Goal: Information Seeking & Learning: Learn about a topic

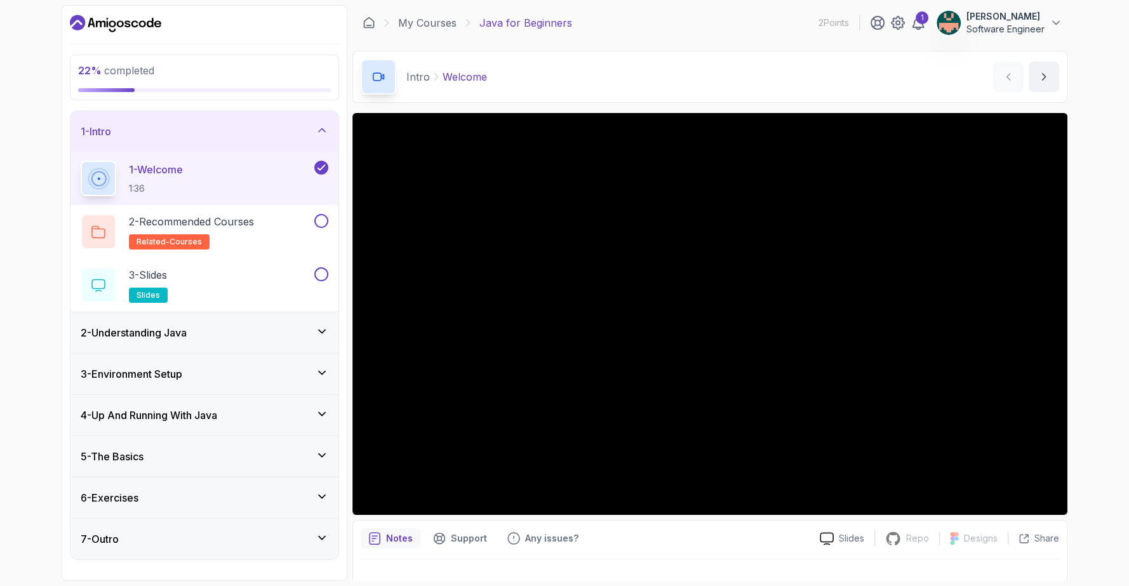
click at [711, 535] on div "Notes Support Any issues?" at bounding box center [585, 538] width 449 height 20
click at [135, 408] on h3 "4 - Up And Running With Java" at bounding box center [149, 415] width 137 height 15
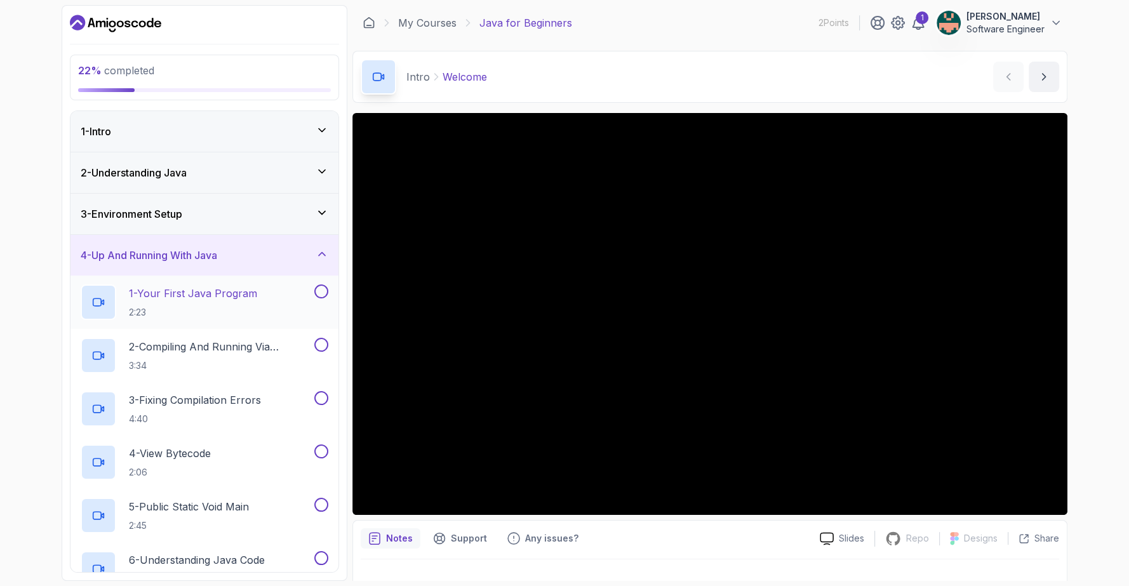
click at [183, 290] on p "1 - Your First Java Program" at bounding box center [193, 293] width 128 height 15
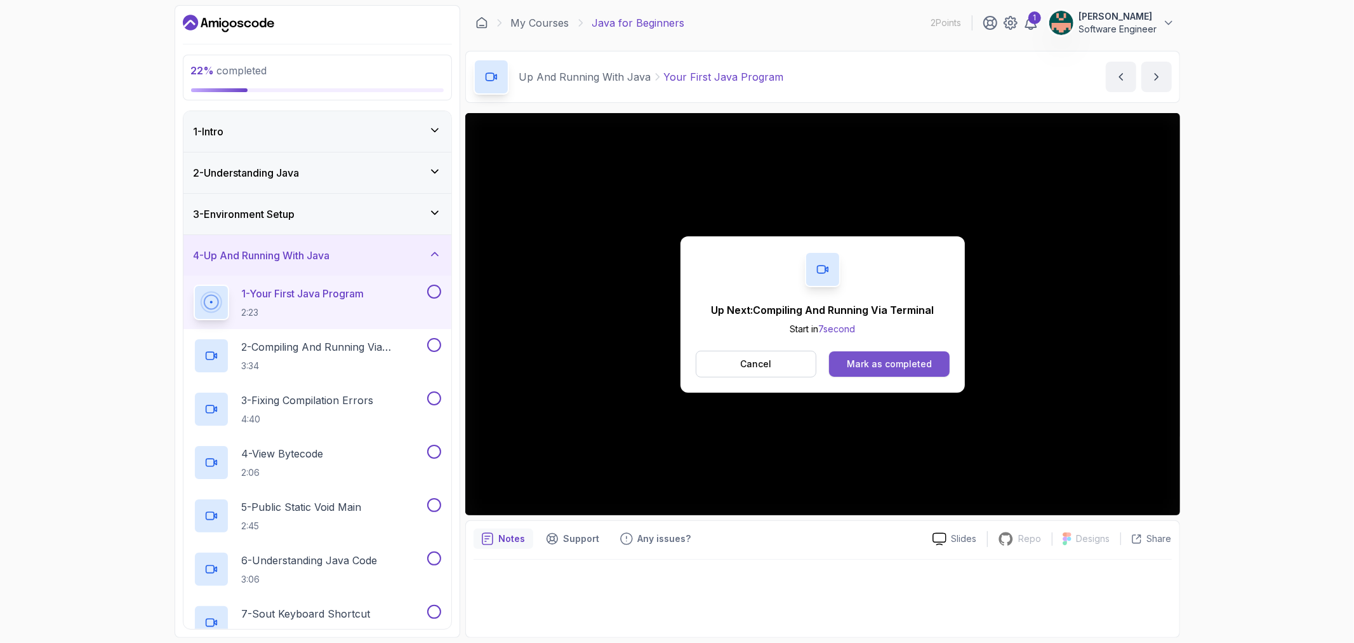
click at [868, 353] on button "Mark as completed" at bounding box center [889, 363] width 120 height 25
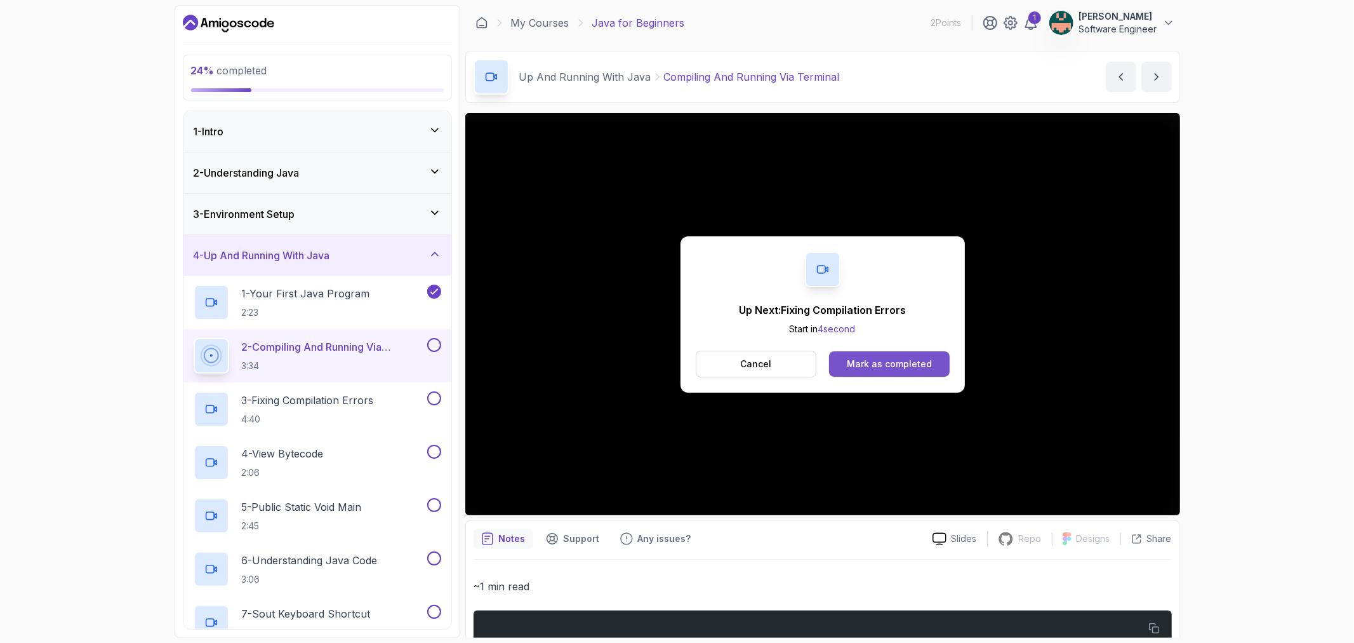
click at [878, 356] on button "Mark as completed" at bounding box center [889, 363] width 120 height 25
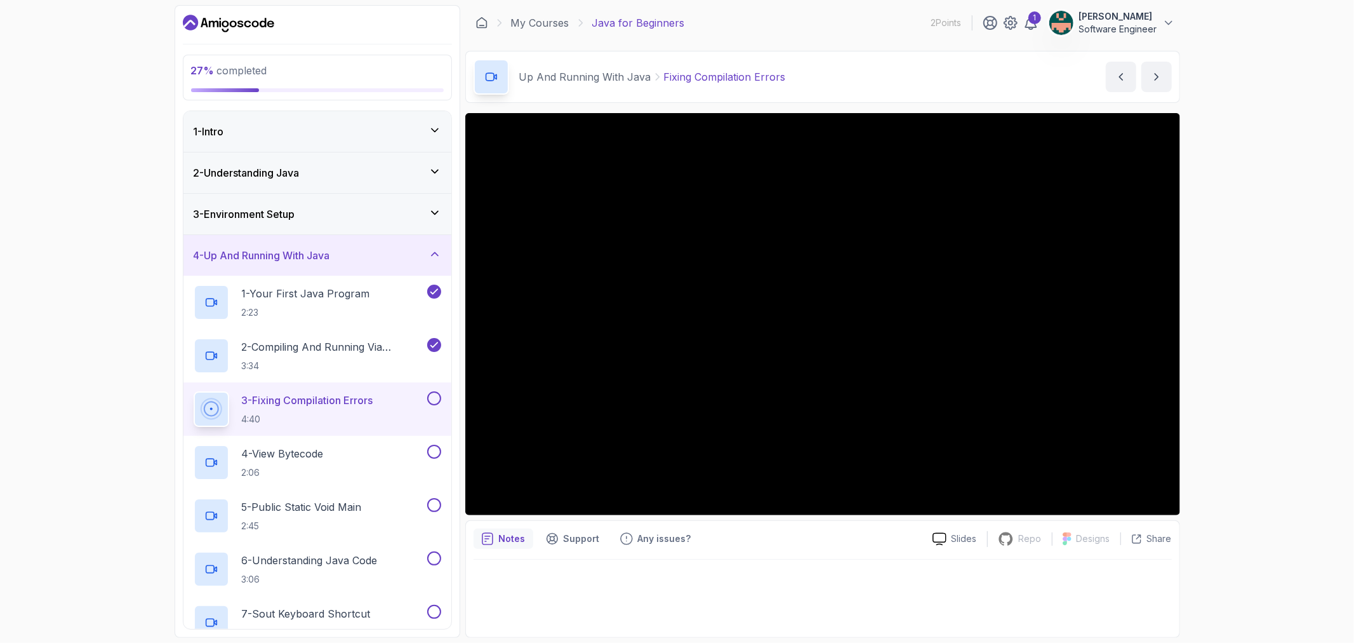
click at [433, 395] on button at bounding box center [434, 398] width 14 height 14
click at [436, 404] on div at bounding box center [433, 398] width 17 height 14
click at [324, 453] on p "4 - View Bytecode" at bounding box center [283, 453] width 82 height 15
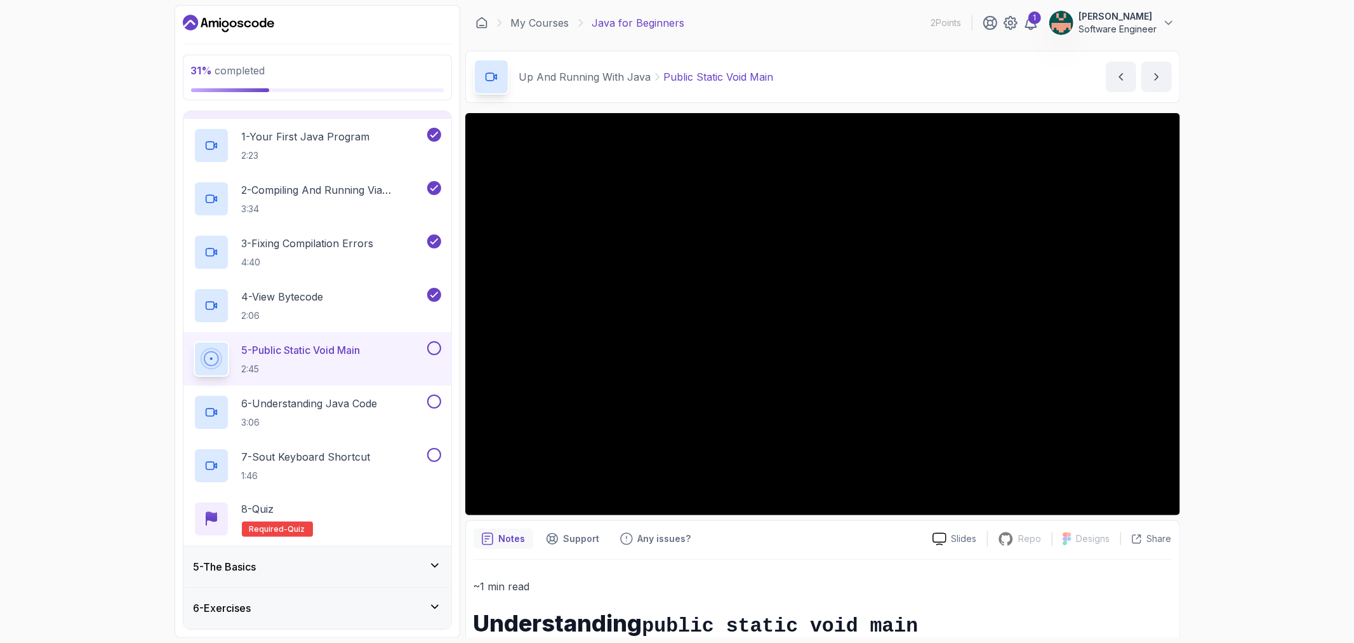
scroll to position [197, 0]
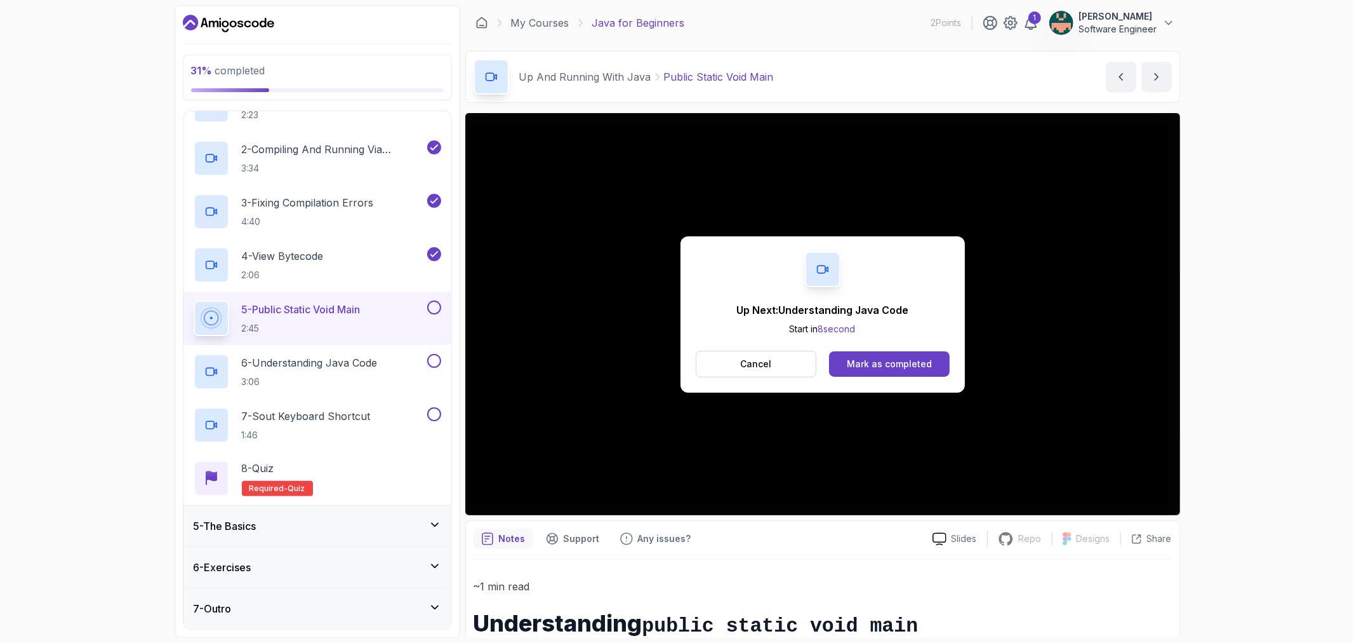
click at [427, 312] on div at bounding box center [433, 307] width 17 height 14
click at [433, 309] on button at bounding box center [434, 307] width 14 height 14
click at [871, 376] on button "Mark as completed" at bounding box center [889, 363] width 120 height 25
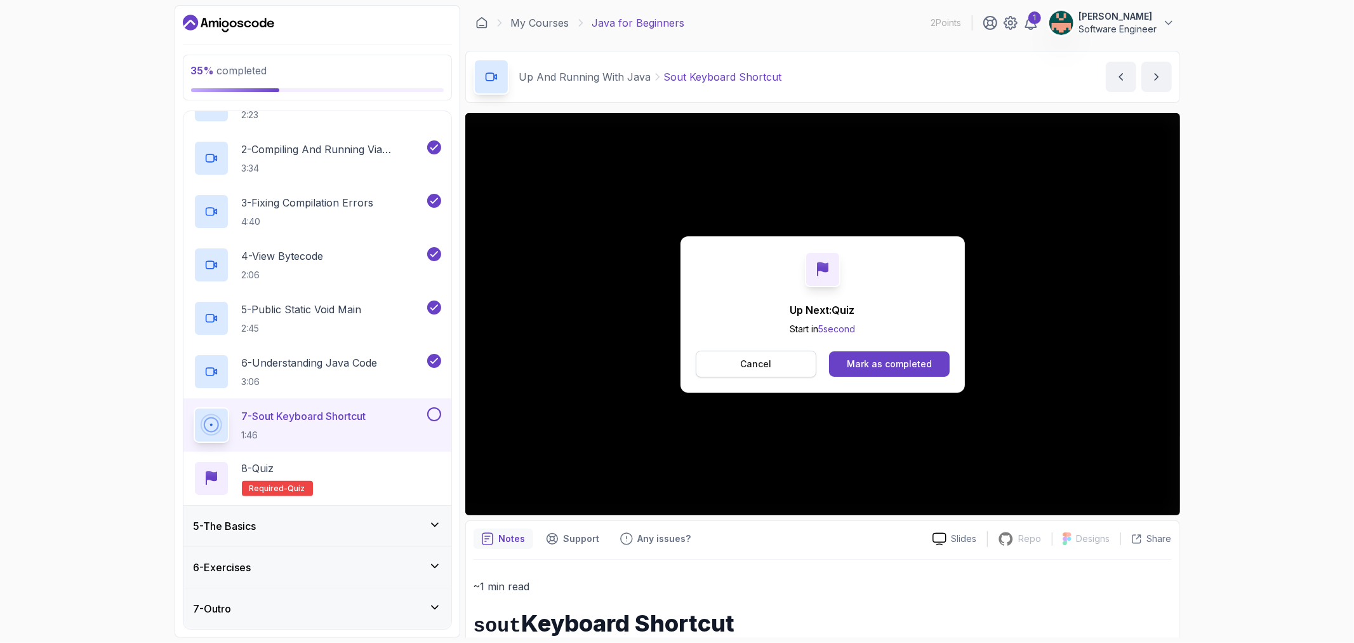
click at [758, 362] on p "Cancel" at bounding box center [755, 363] width 31 height 13
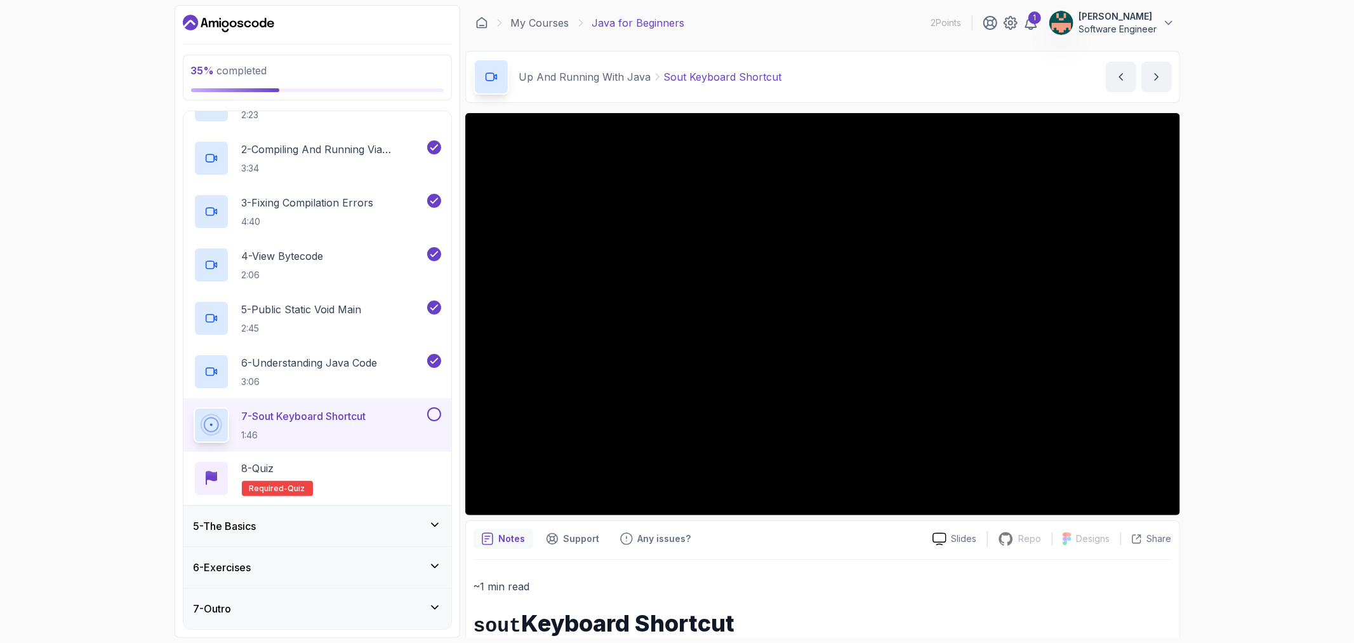
click at [430, 418] on button at bounding box center [434, 414] width 14 height 14
click at [437, 414] on button at bounding box center [434, 414] width 14 height 14
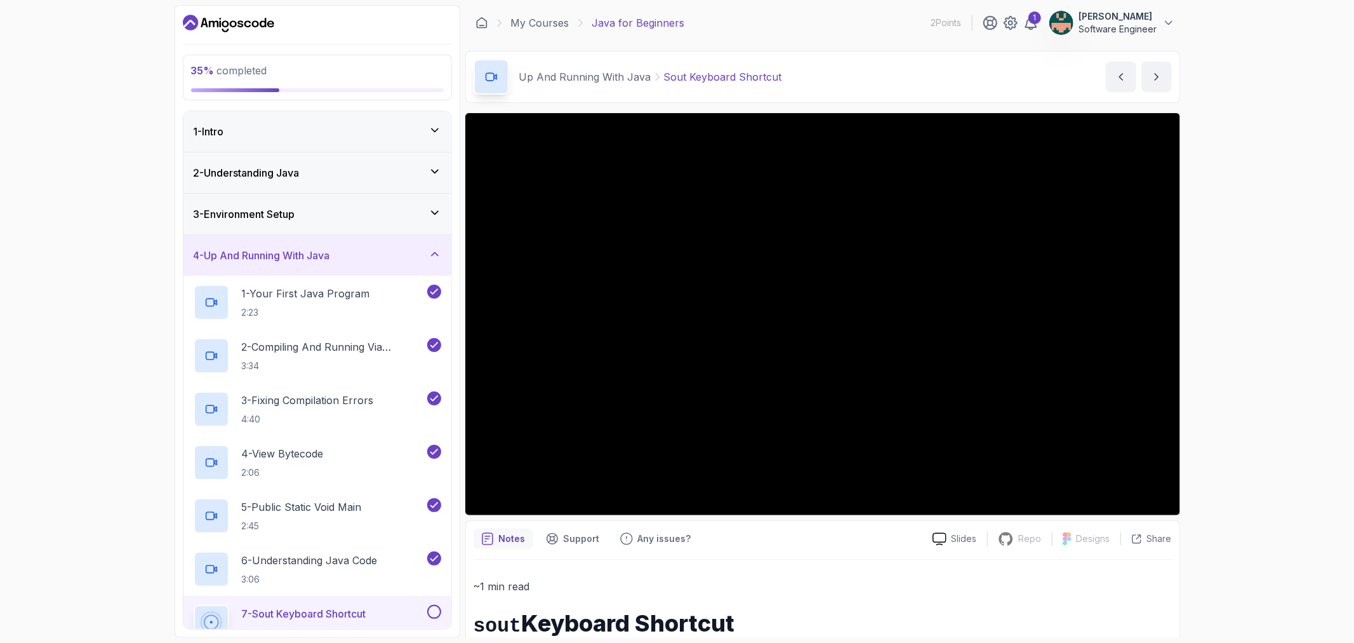
click at [255, 260] on h3 "4 - Up And Running With Java" at bounding box center [262, 255] width 137 height 15
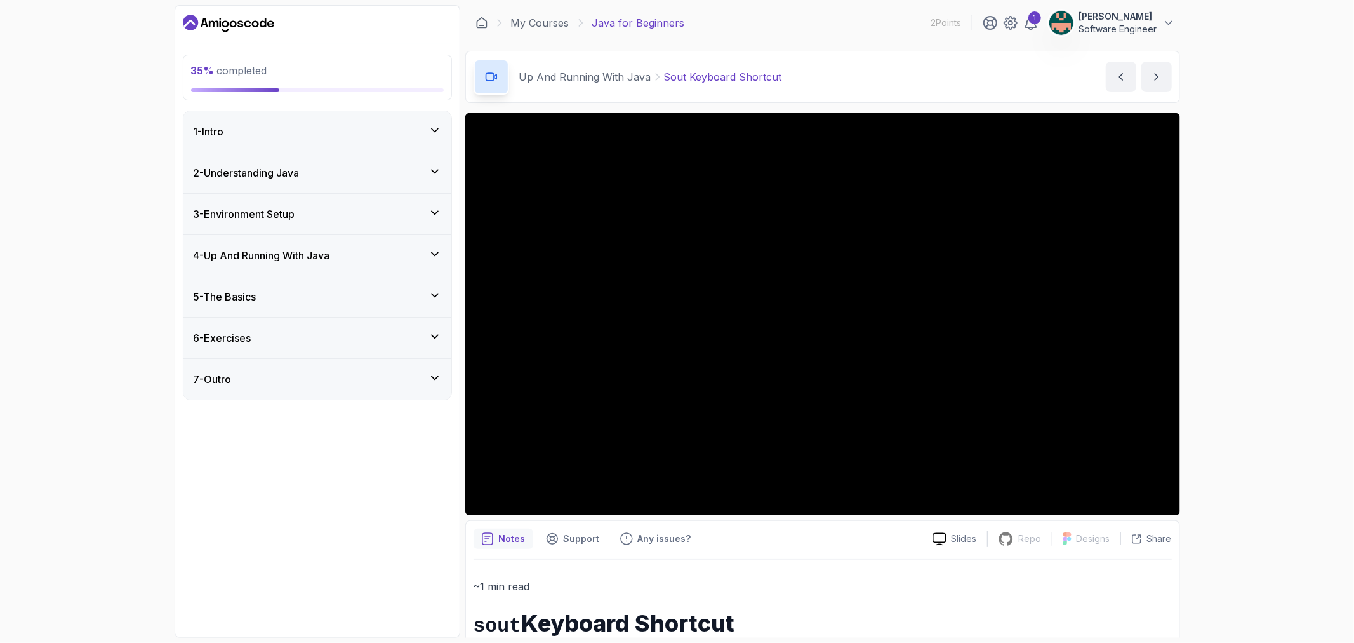
click at [256, 293] on h3 "5 - The Basics" at bounding box center [225, 296] width 63 height 15
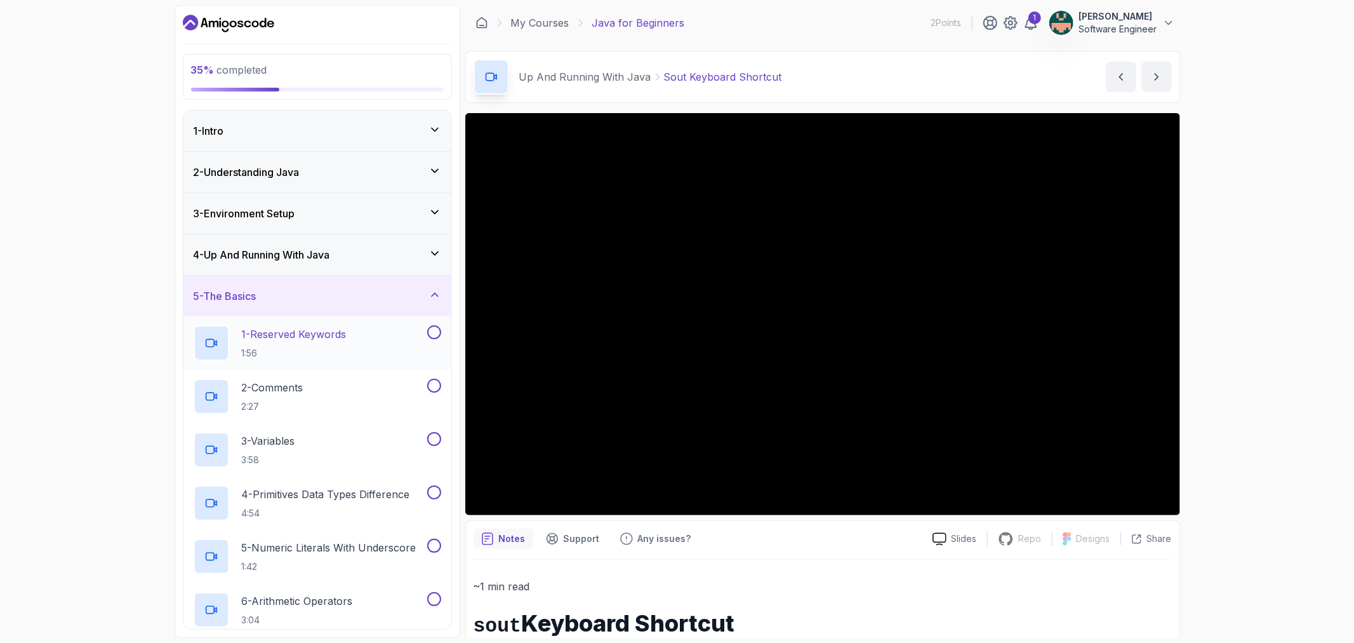
click at [300, 328] on p "1 - Reserved Keywords" at bounding box center [294, 333] width 105 height 15
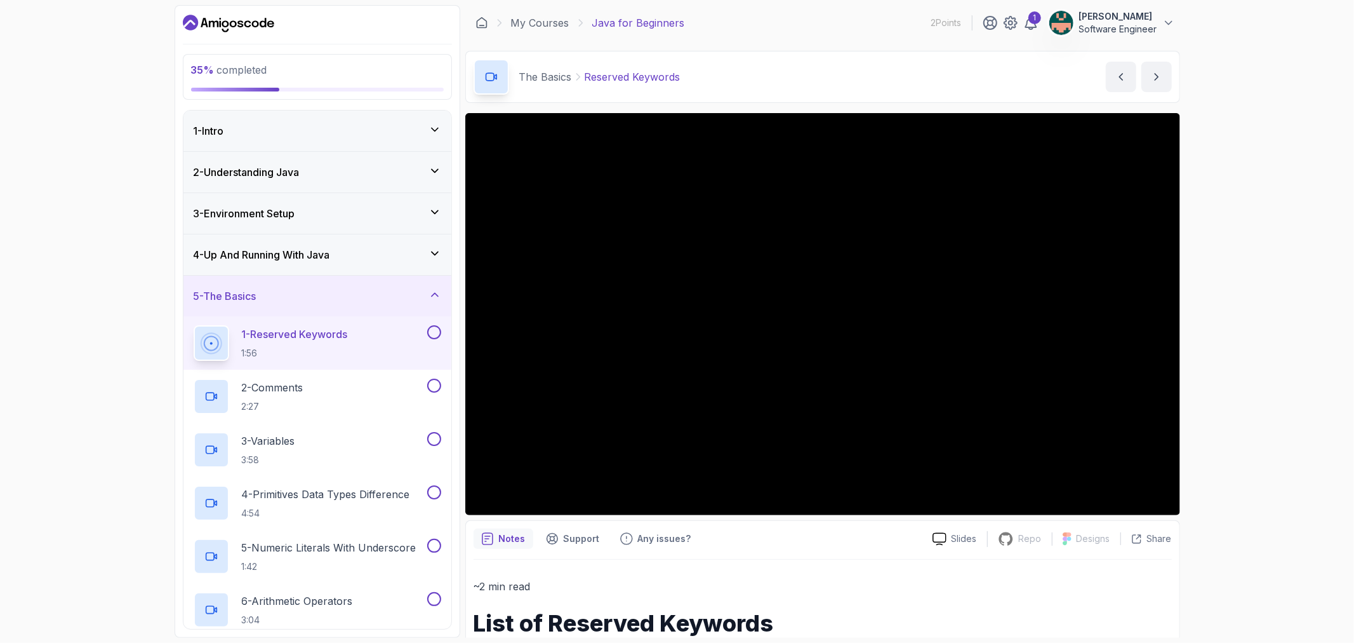
click at [117, 563] on div "35 % completed 1 - Intro 2 - Understanding Java 3 - Environment Setup 4 - Up An…" at bounding box center [677, 321] width 1354 height 643
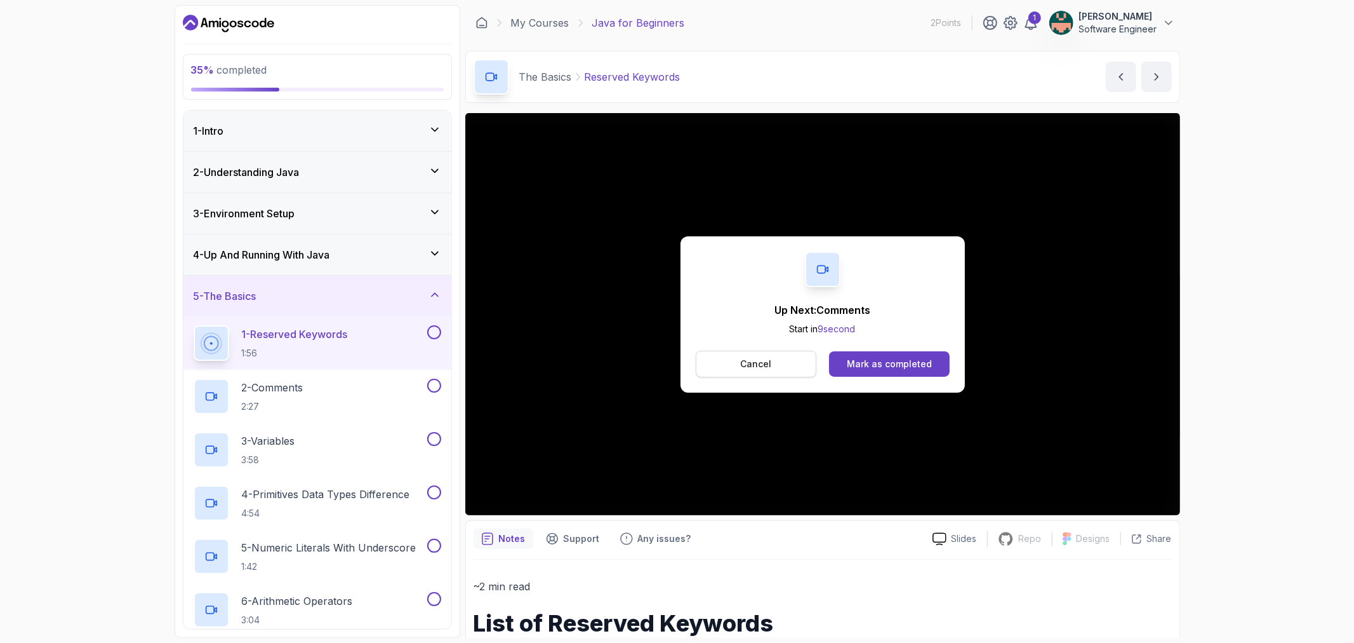
click at [757, 366] on p "Cancel" at bounding box center [755, 363] width 31 height 13
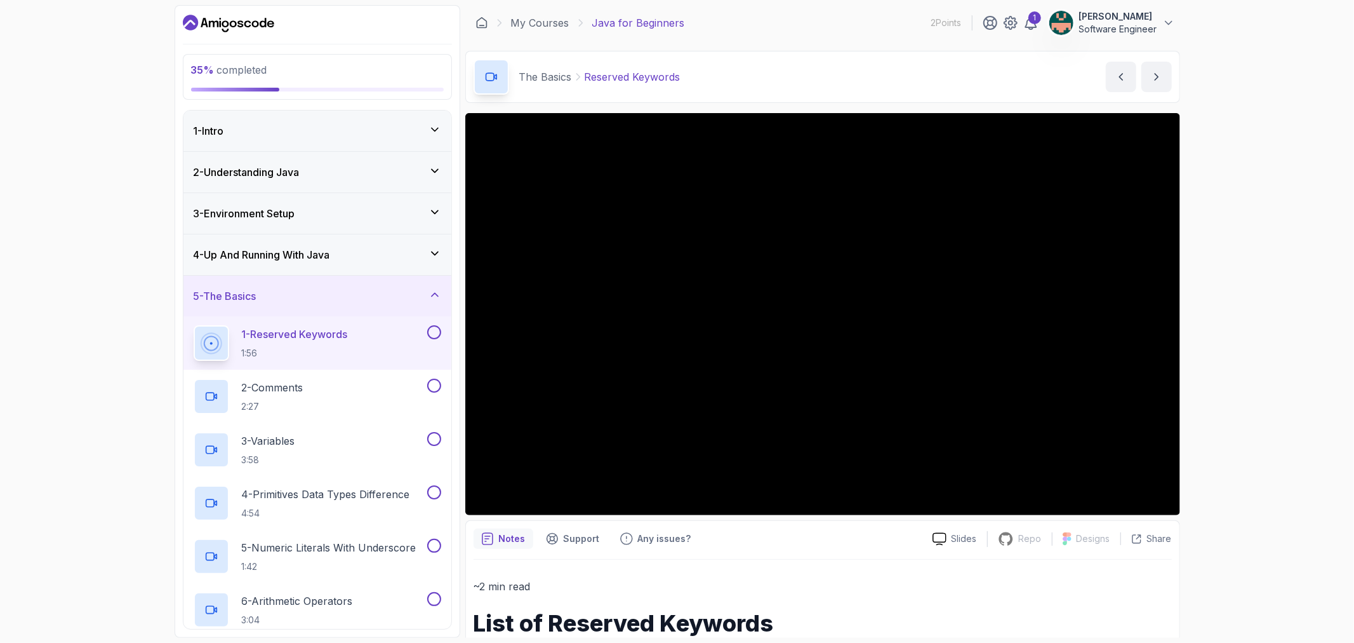
click at [321, 338] on p "1 - Reserved Keywords" at bounding box center [295, 333] width 106 height 15
click at [325, 338] on p "1 - Reserved Keywords" at bounding box center [295, 333] width 106 height 15
click at [284, 385] on p "2 - Comments" at bounding box center [273, 387] width 62 height 15
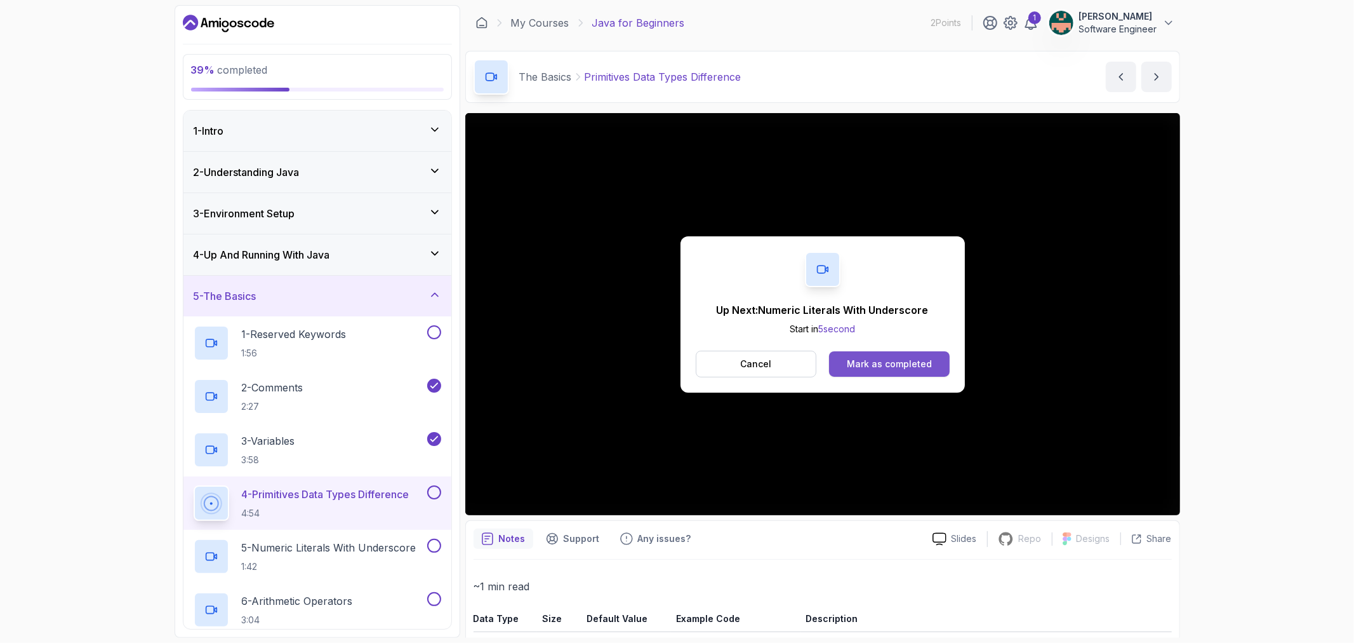
click at [855, 364] on div "Mark as completed" at bounding box center [889, 363] width 85 height 13
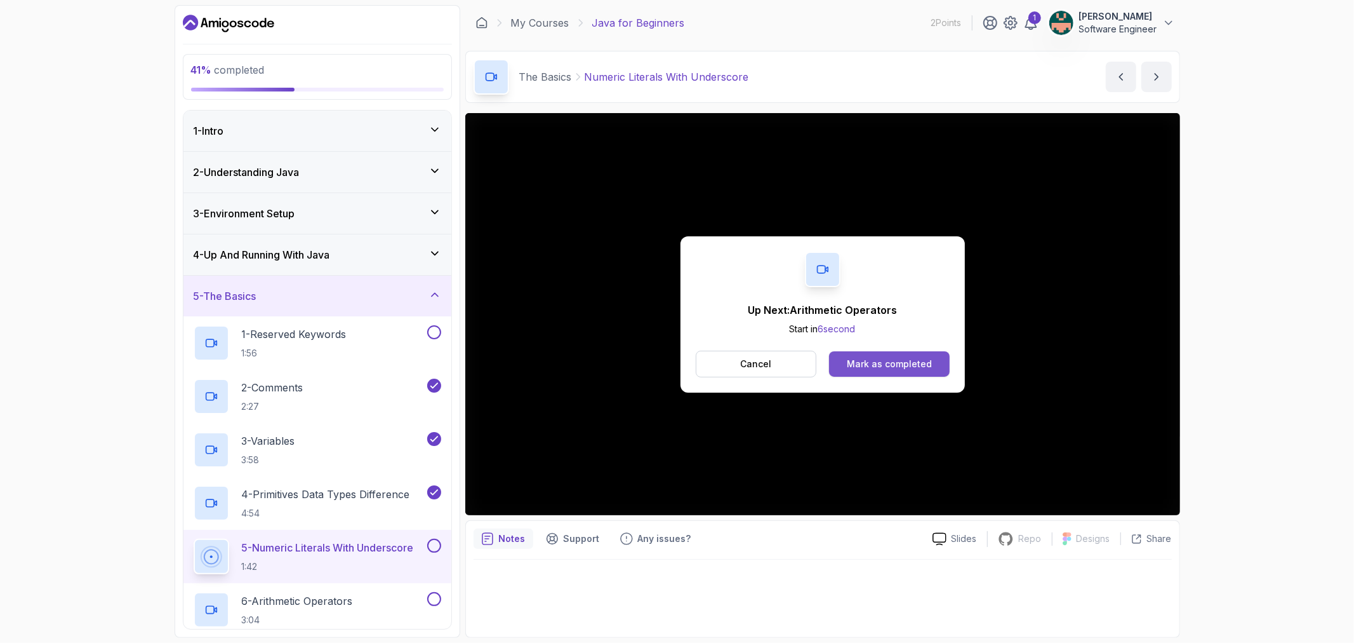
click at [875, 357] on div "Mark as completed" at bounding box center [889, 363] width 85 height 13
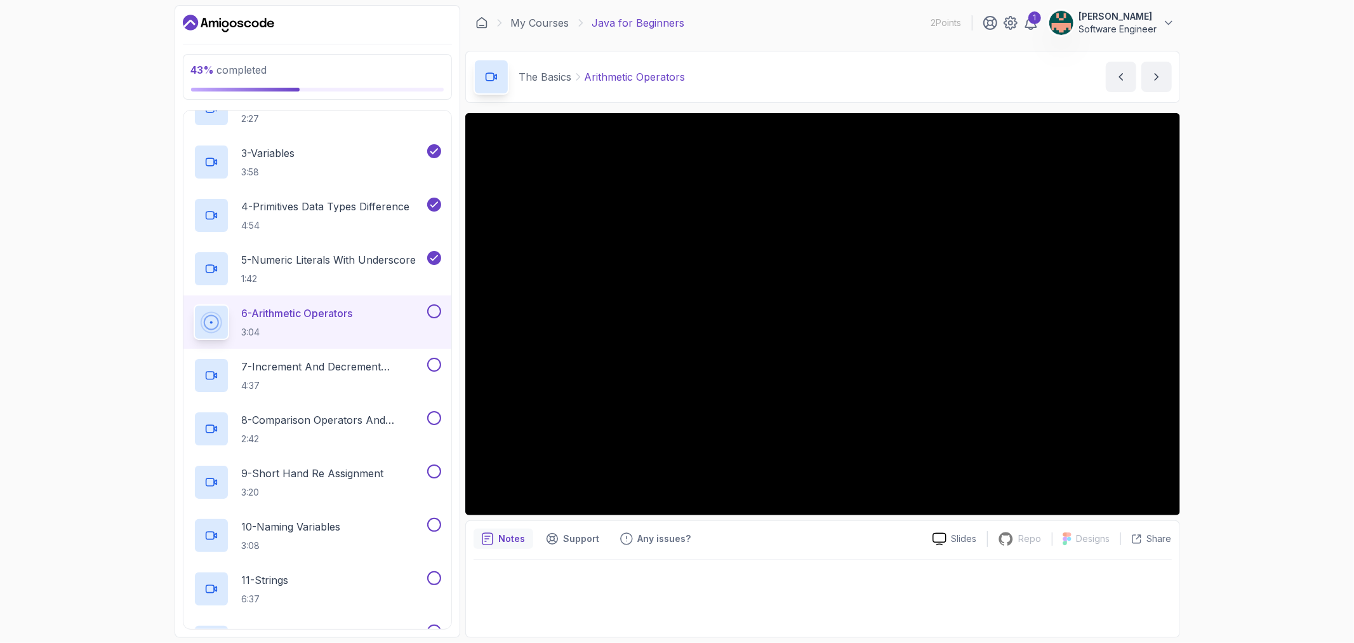
scroll to position [282, 0]
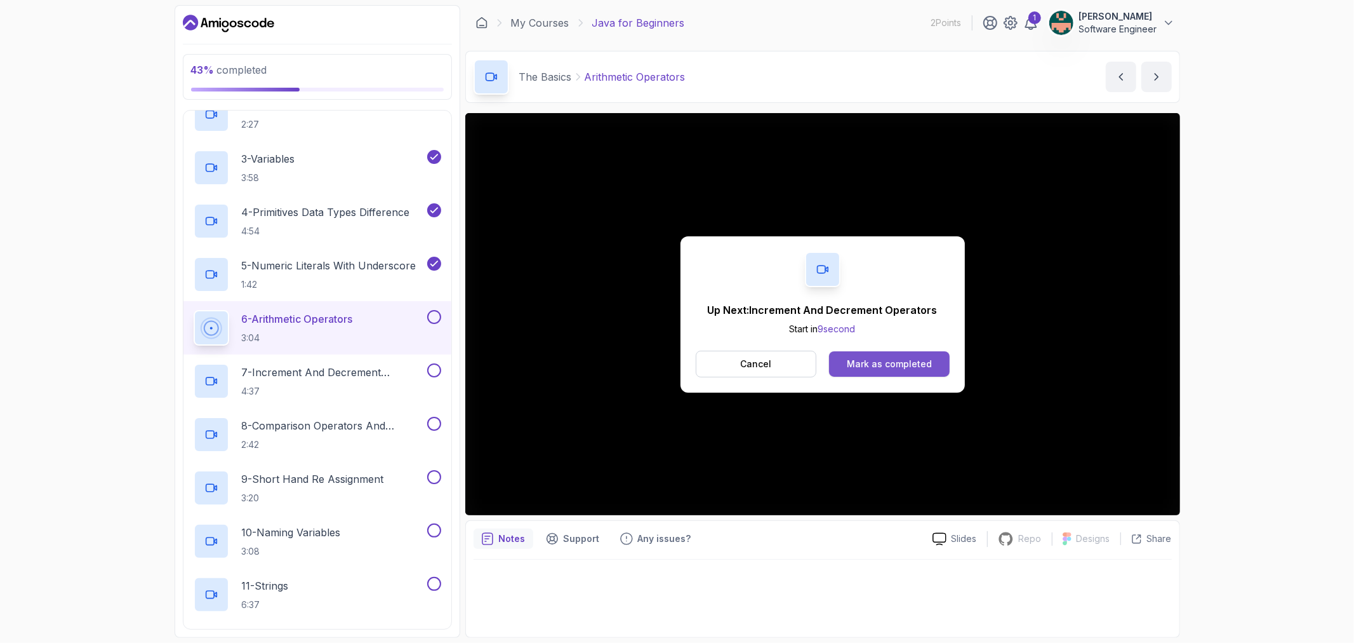
click at [860, 356] on button "Mark as completed" at bounding box center [889, 363] width 120 height 25
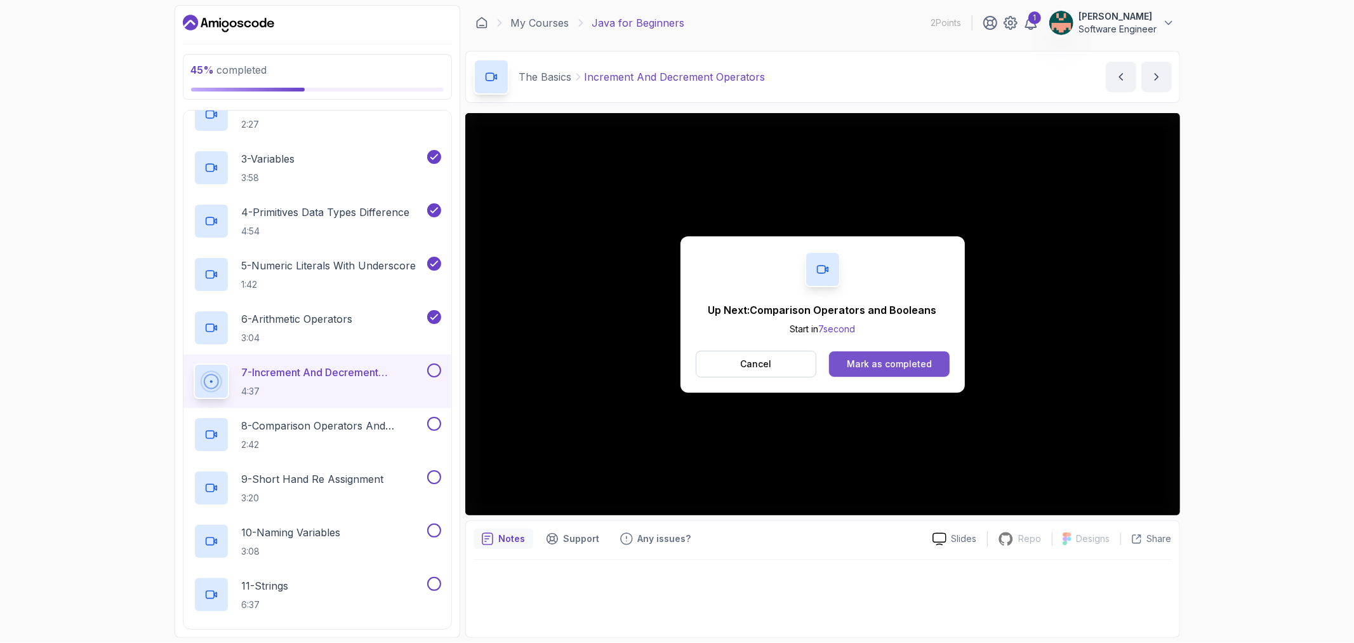
click at [906, 360] on div "Mark as completed" at bounding box center [889, 363] width 85 height 13
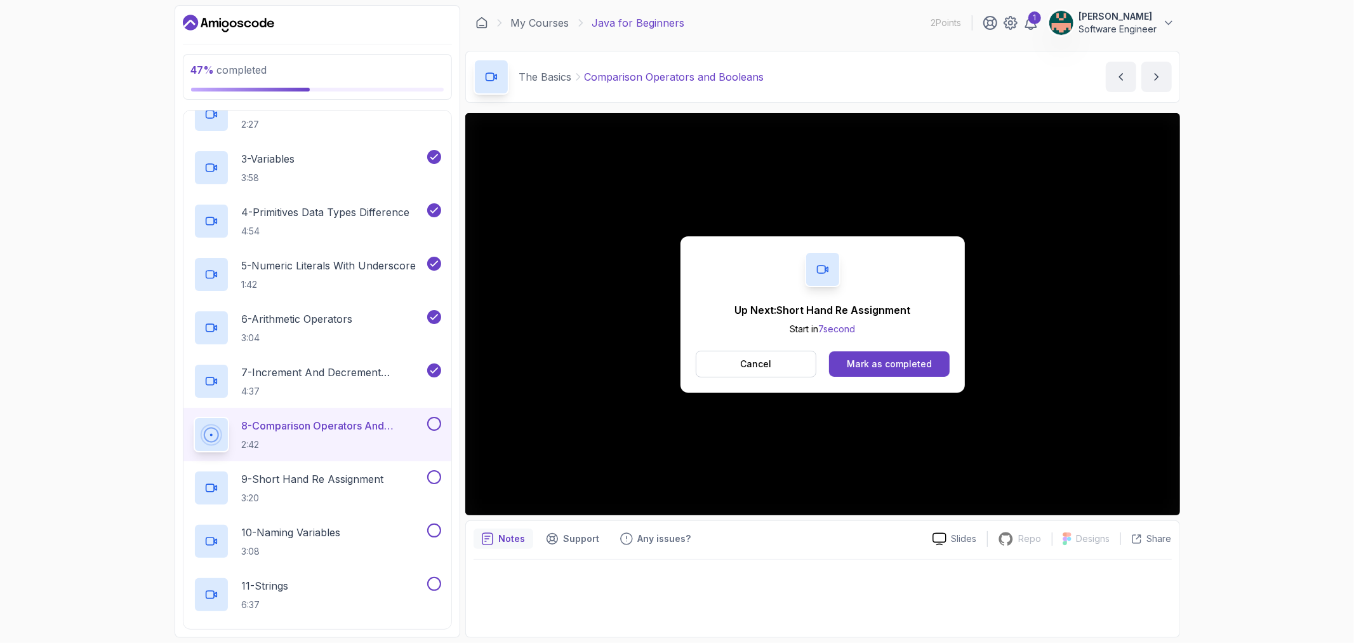
click at [906, 360] on div "Mark as completed" at bounding box center [889, 363] width 85 height 13
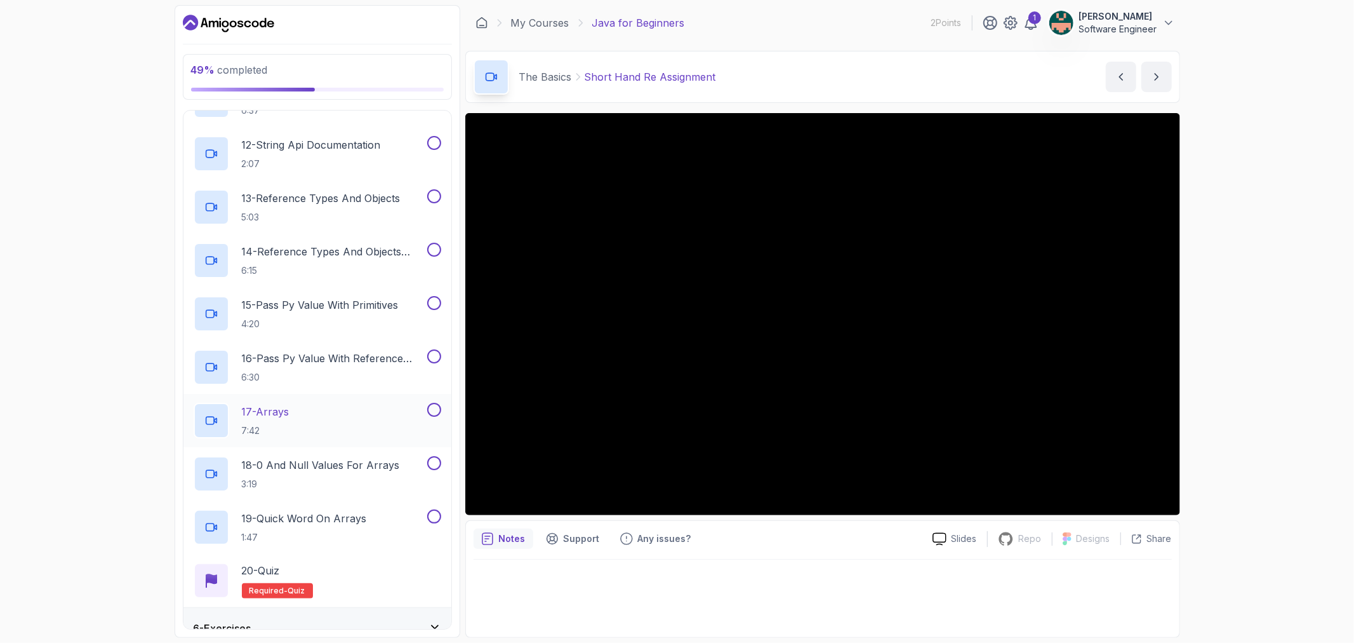
scroll to position [837, 0]
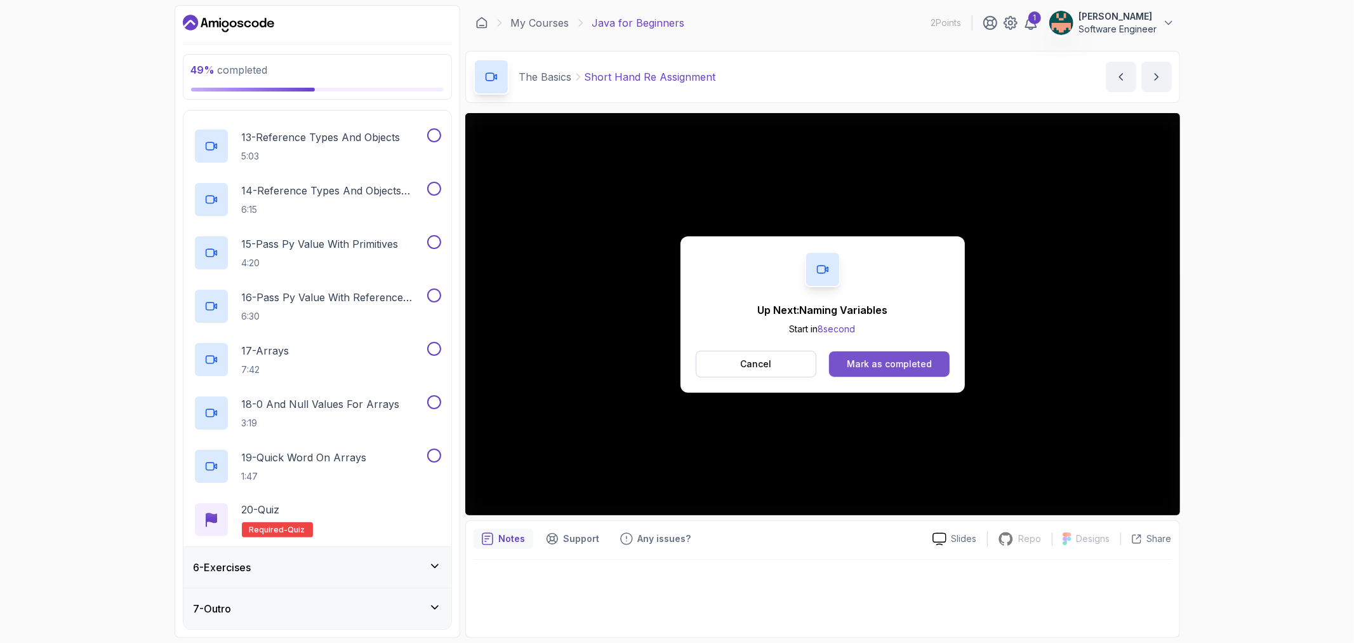
click at [886, 368] on div "Mark as completed" at bounding box center [889, 363] width 85 height 13
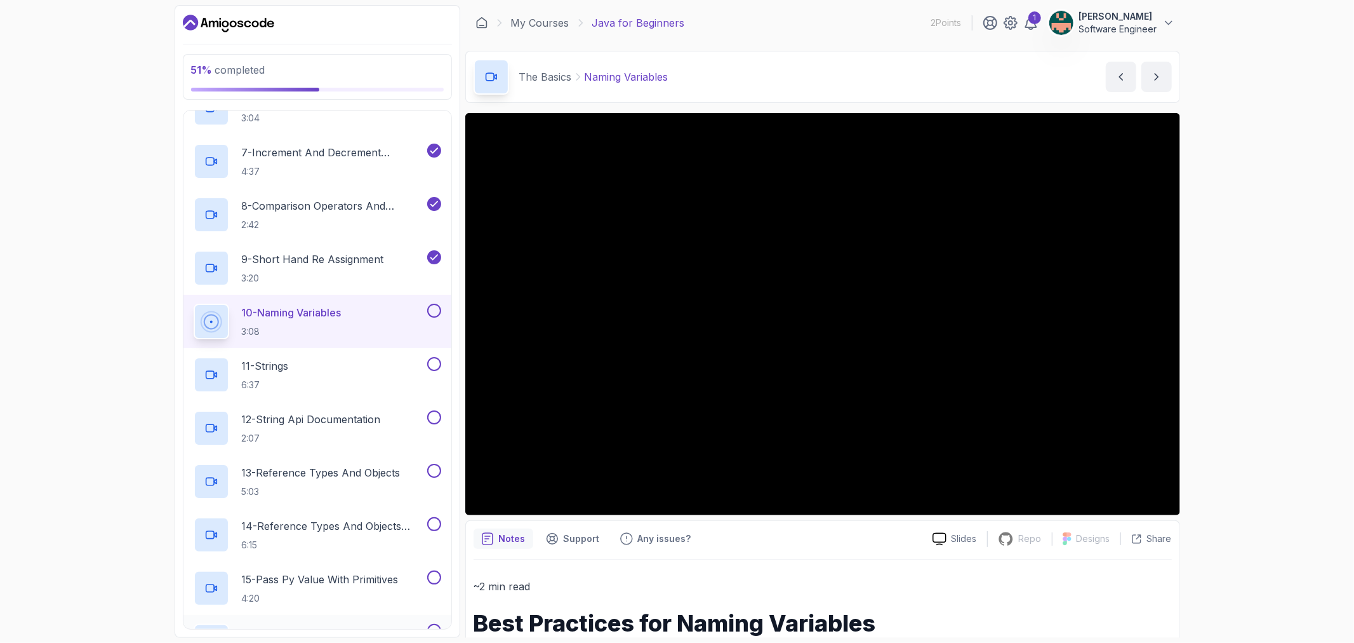
scroll to position [484, 0]
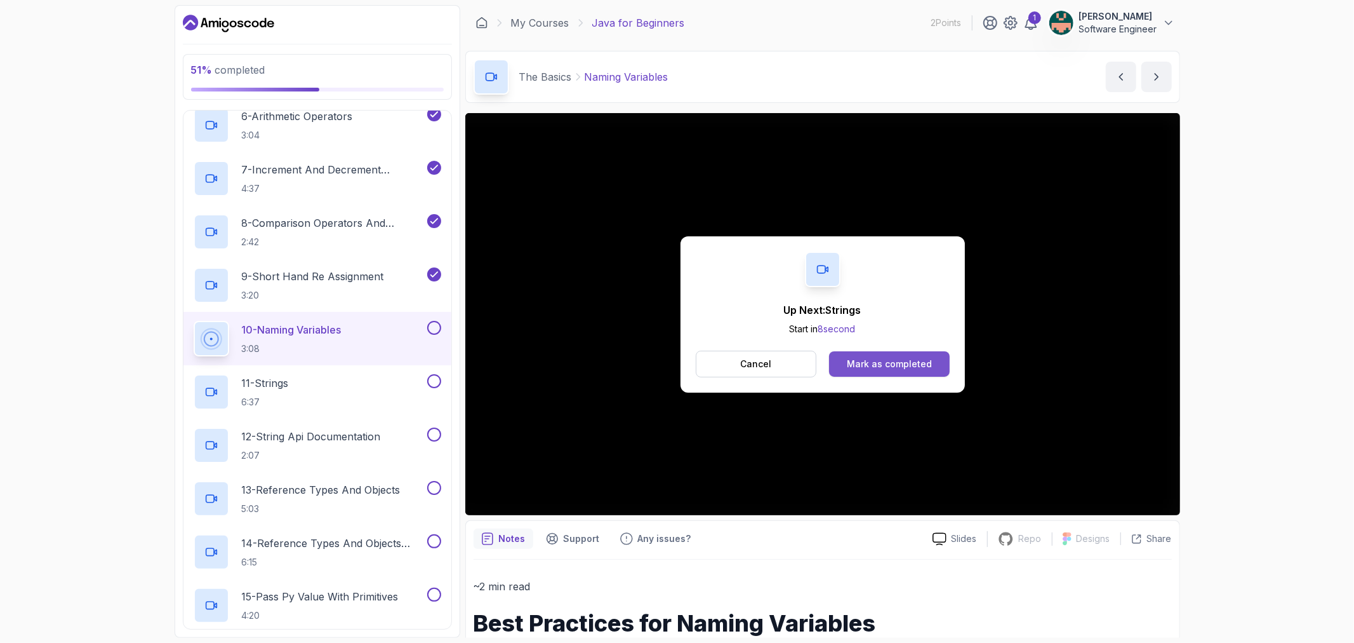
click at [858, 359] on div "Mark as completed" at bounding box center [889, 363] width 85 height 13
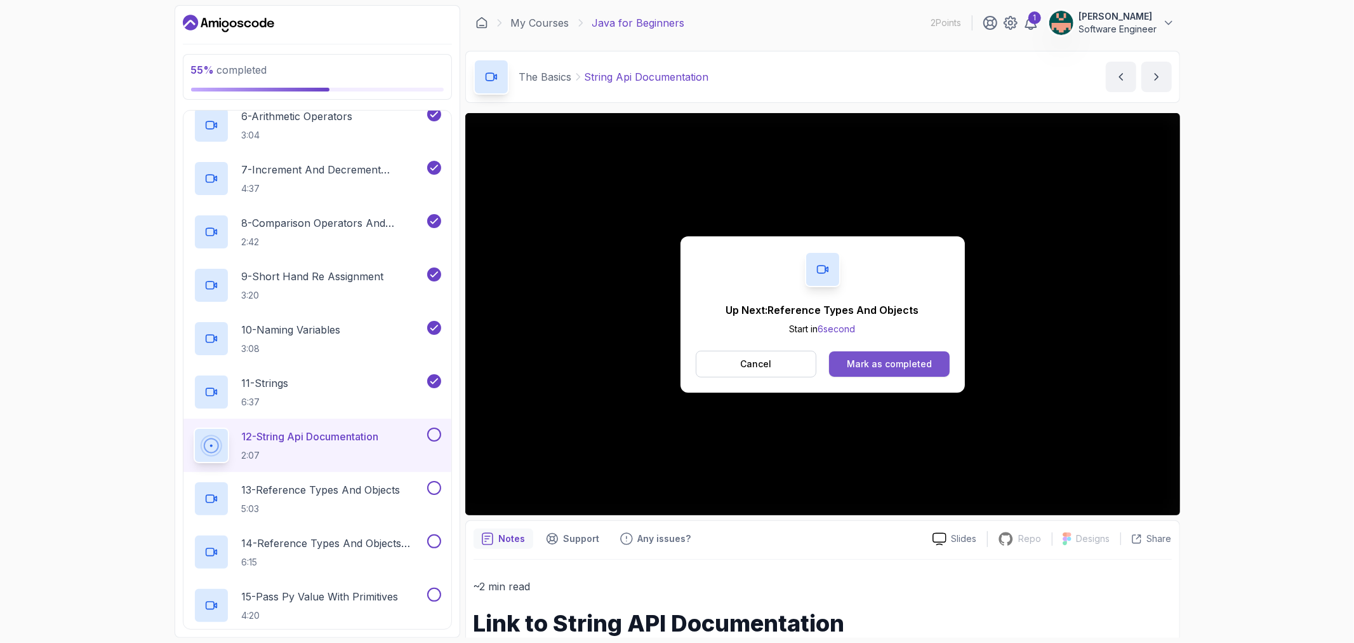
click at [861, 370] on button "Mark as completed" at bounding box center [889, 363] width 120 height 25
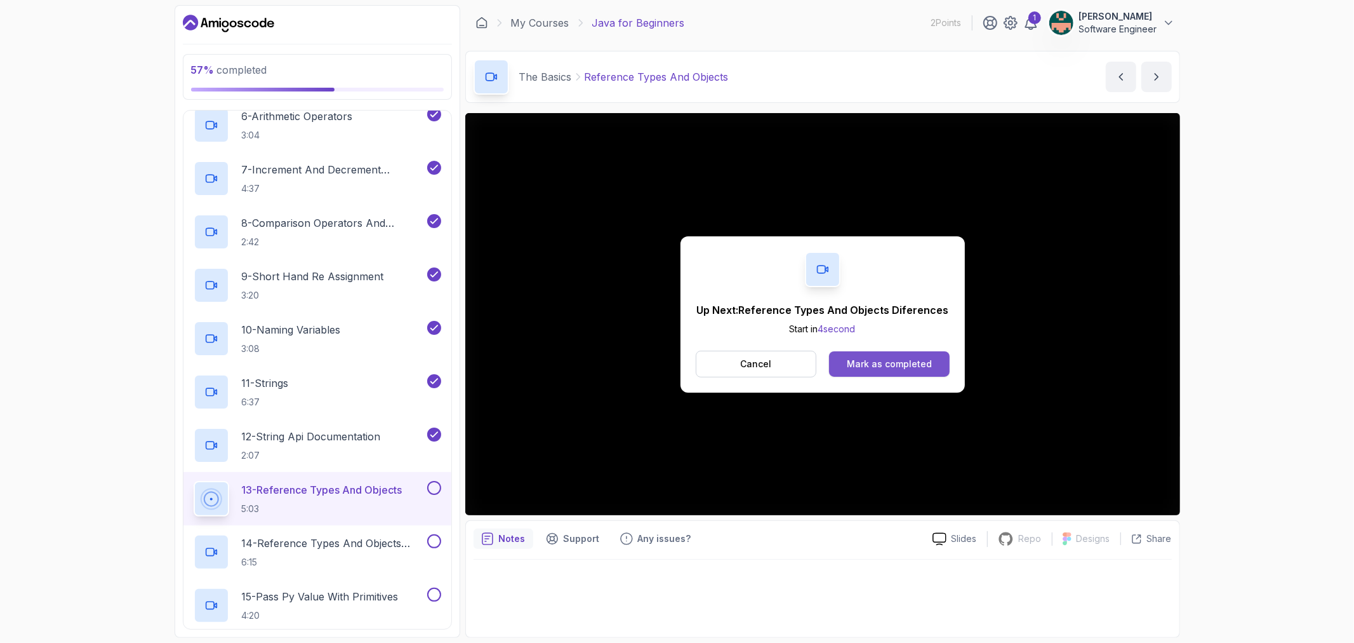
click at [869, 357] on div "Mark as completed" at bounding box center [889, 363] width 85 height 13
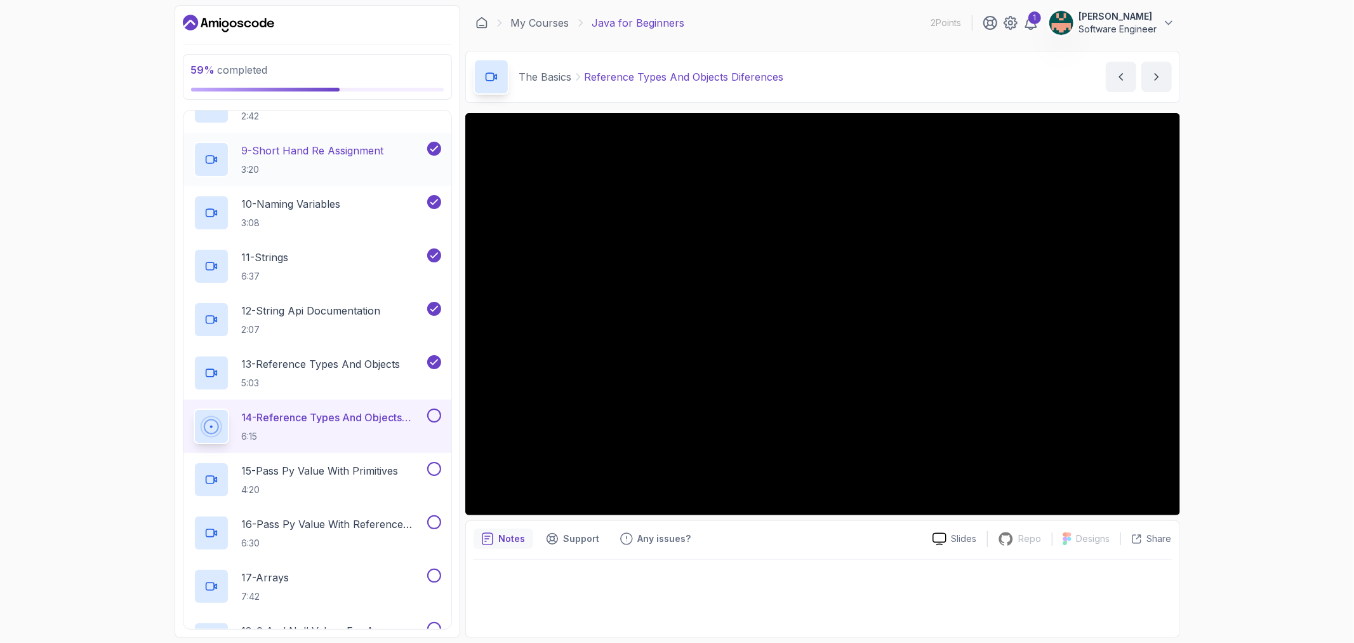
scroll to position [625, 0]
